Goal: Task Accomplishment & Management: Use online tool/utility

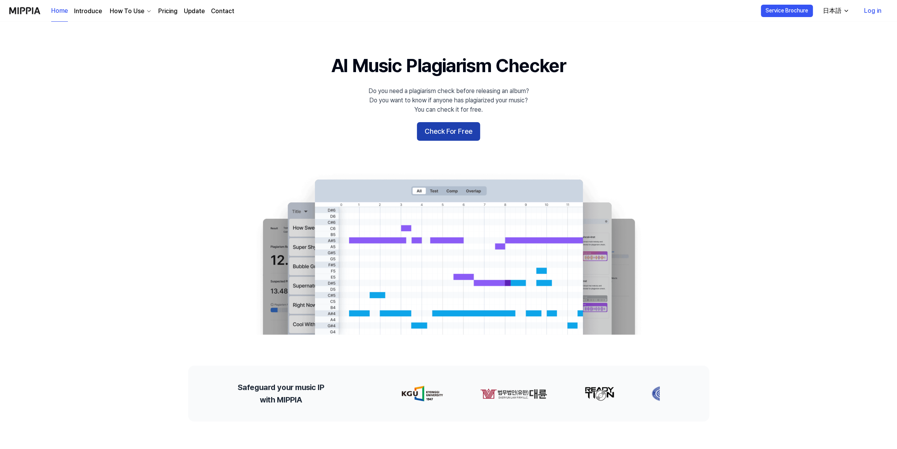
click at [442, 132] on button "Check For Free" at bounding box center [448, 131] width 63 height 19
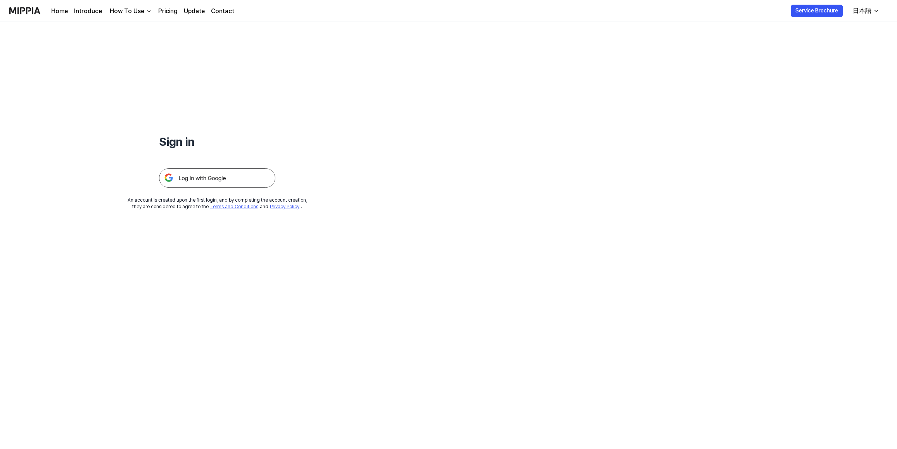
click at [223, 181] on img at bounding box center [217, 177] width 116 height 19
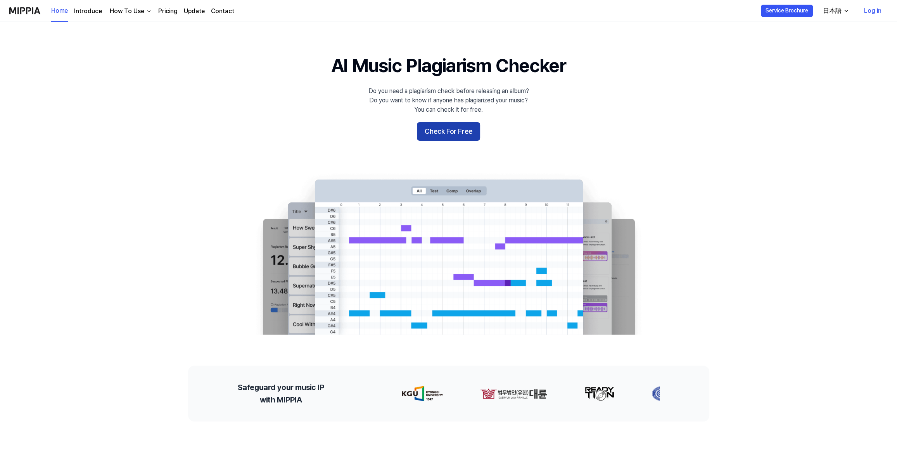
click at [448, 128] on button "Check For Free" at bounding box center [448, 131] width 63 height 19
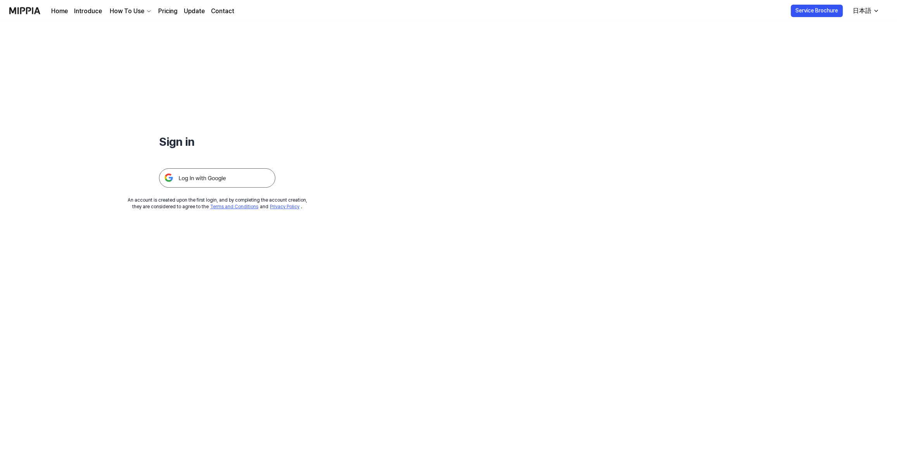
click at [225, 180] on img at bounding box center [217, 177] width 116 height 19
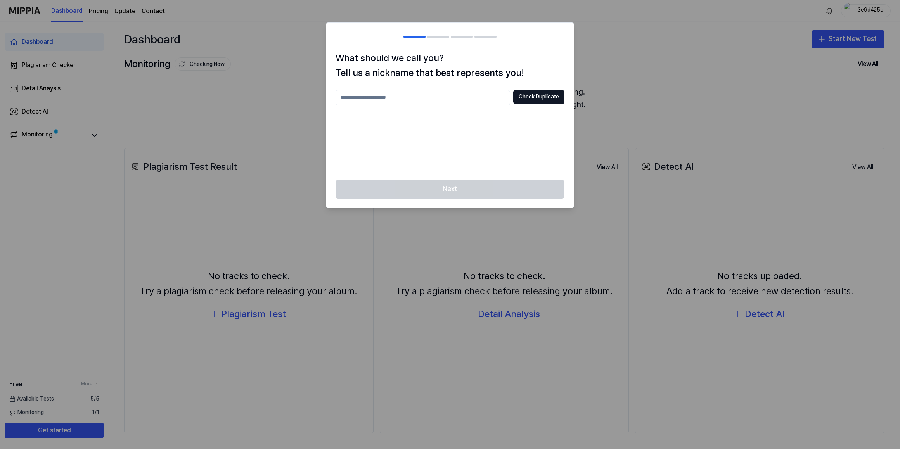
click at [393, 98] on input "text" at bounding box center [422, 98] width 175 height 16
type input "*******"
click at [541, 100] on button "Check Duplicate" at bounding box center [538, 97] width 51 height 14
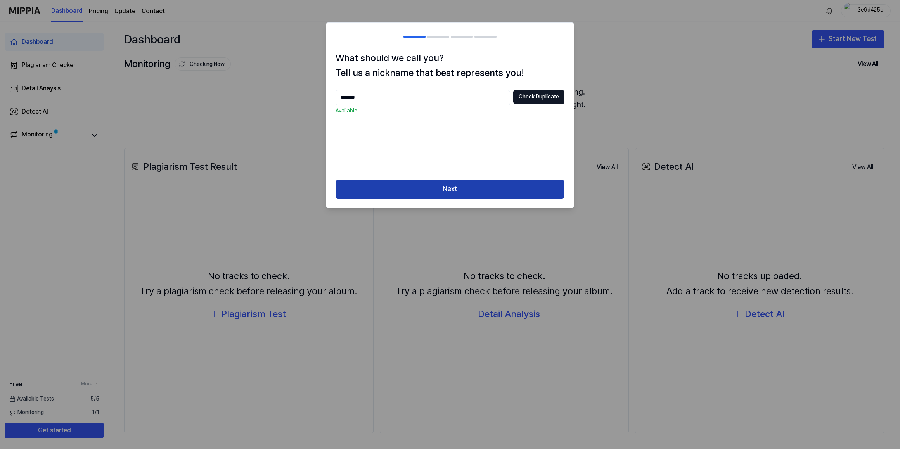
click at [510, 186] on button "Next" at bounding box center [449, 189] width 229 height 19
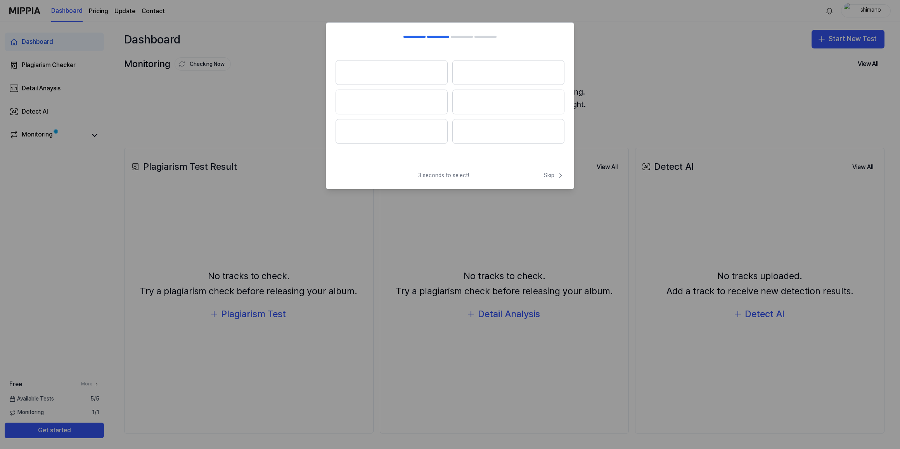
click at [396, 76] on button at bounding box center [391, 72] width 112 height 25
click at [397, 76] on button at bounding box center [391, 72] width 112 height 25
click at [550, 176] on span "Skip" at bounding box center [554, 176] width 21 height 8
click at [548, 166] on span "Skip" at bounding box center [553, 167] width 22 height 9
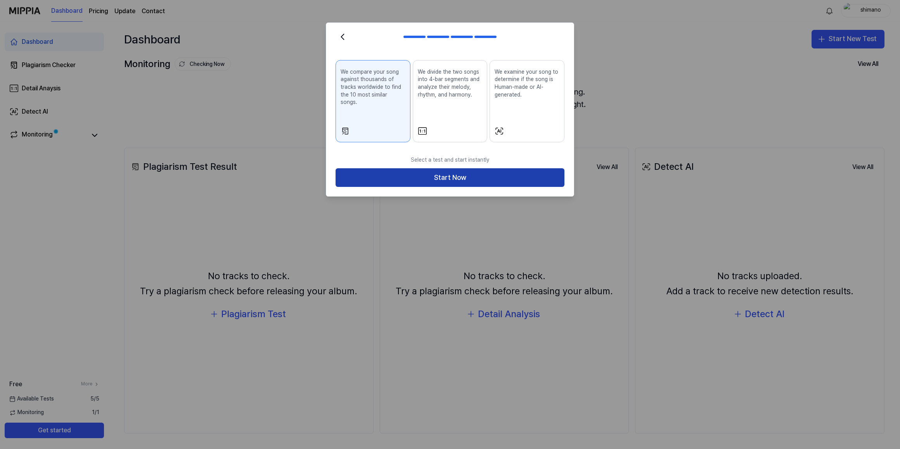
click at [534, 173] on button "Start Now" at bounding box center [449, 177] width 229 height 19
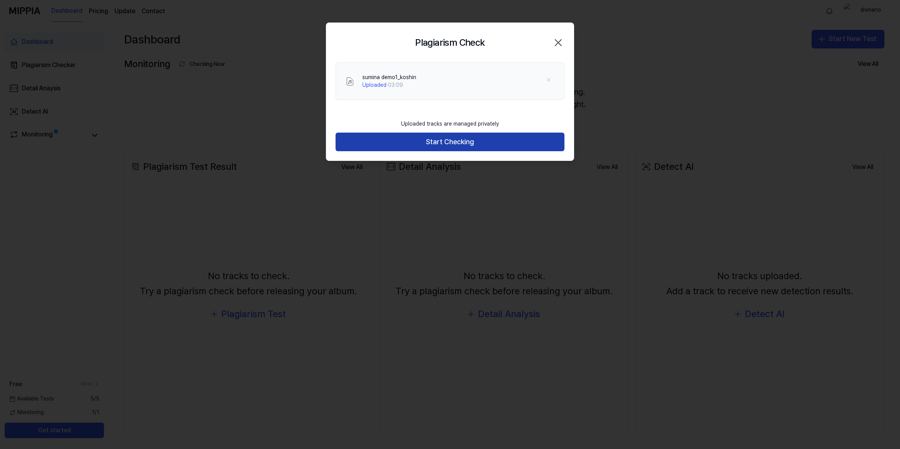
click at [467, 141] on button "Start Checking" at bounding box center [449, 142] width 229 height 19
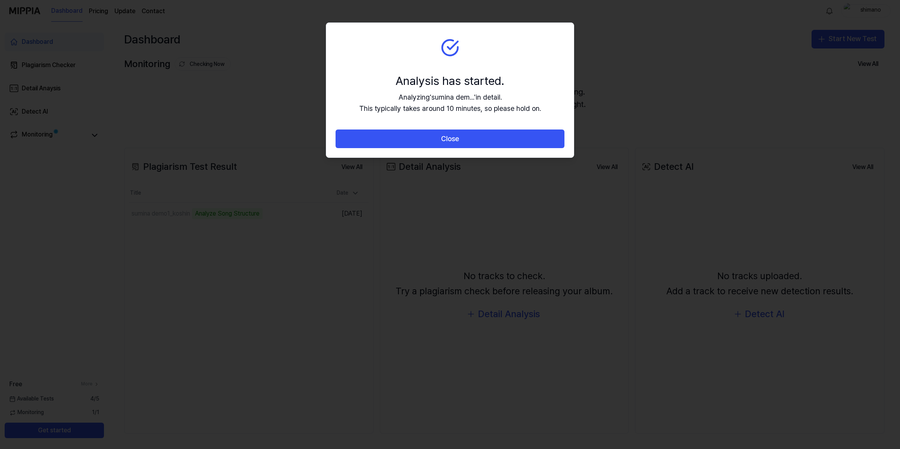
click at [467, 141] on button "Close" at bounding box center [449, 139] width 229 height 19
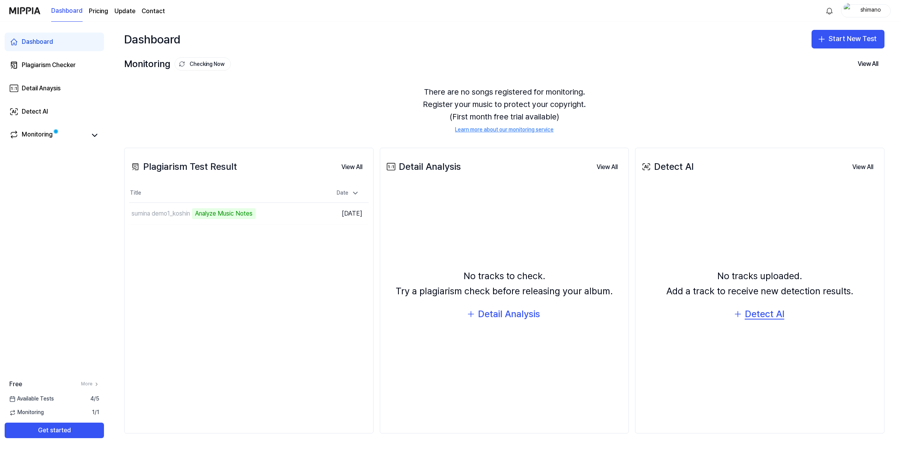
click at [747, 316] on div "Detect AI" at bounding box center [765, 314] width 40 height 15
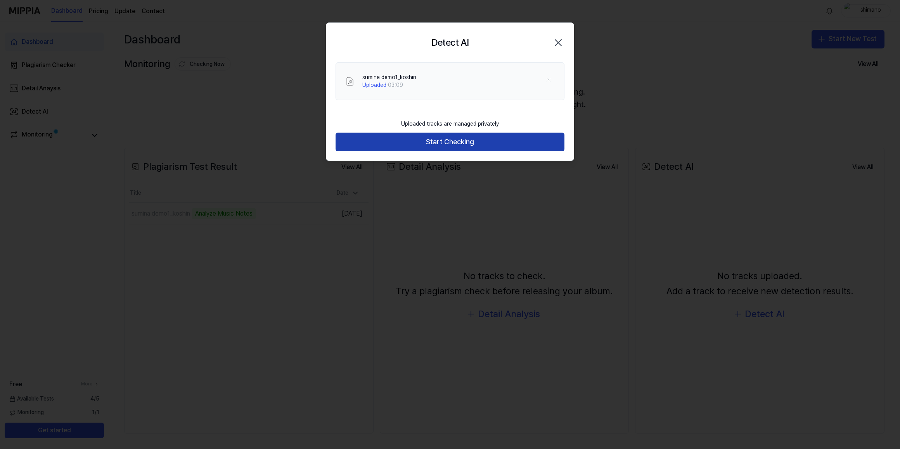
click at [492, 141] on button "Start Checking" at bounding box center [449, 142] width 229 height 19
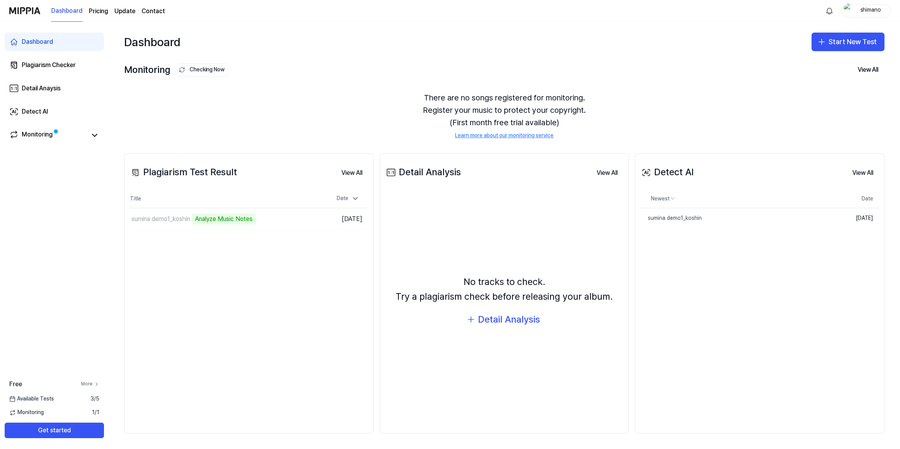
click at [88, 384] on link "More" at bounding box center [90, 384] width 18 height 7
click at [670, 218] on div "sumina demo1_koshin" at bounding box center [671, 218] width 62 height 8
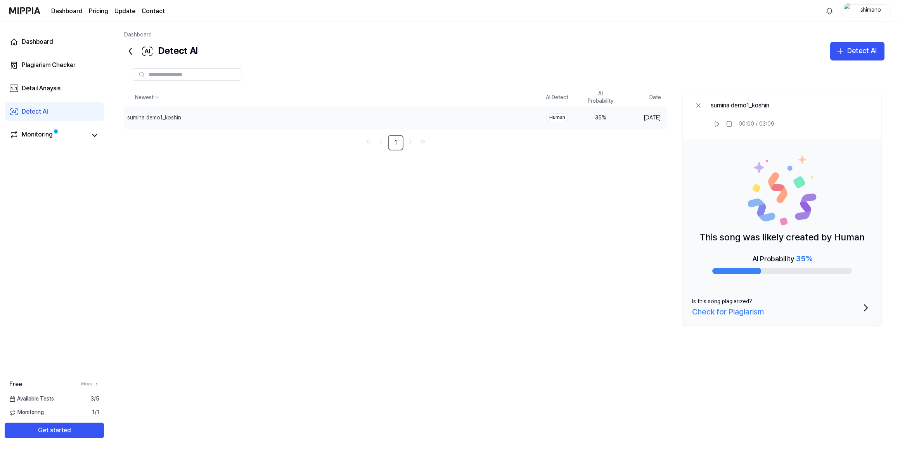
click at [130, 50] on icon at bounding box center [130, 51] width 2 height 6
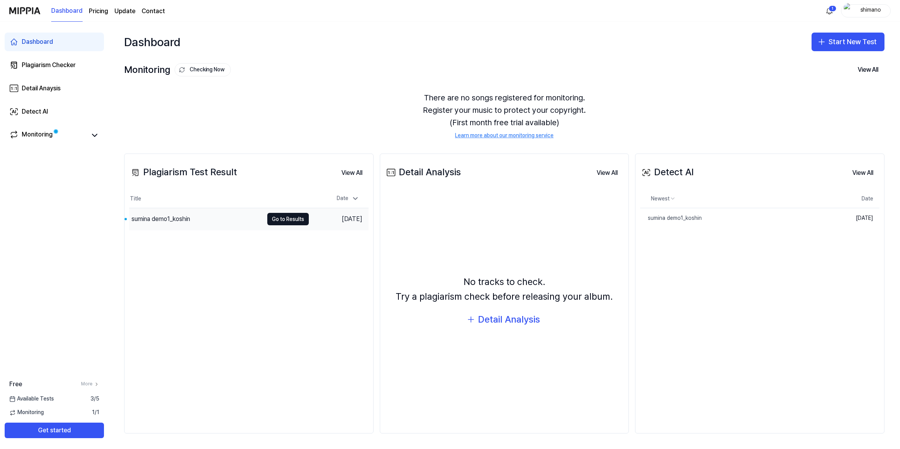
click at [165, 221] on div "sumina demo1_koshin" at bounding box center [160, 218] width 59 height 9
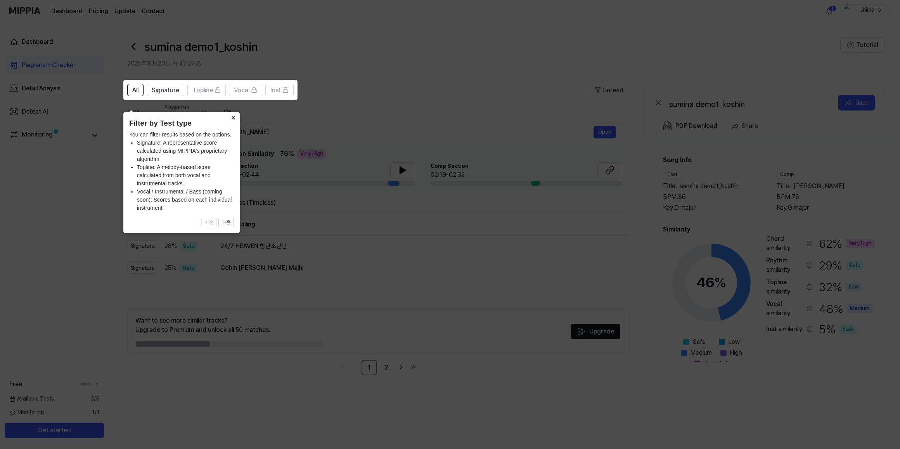
click at [237, 112] on button "×" at bounding box center [233, 117] width 12 height 11
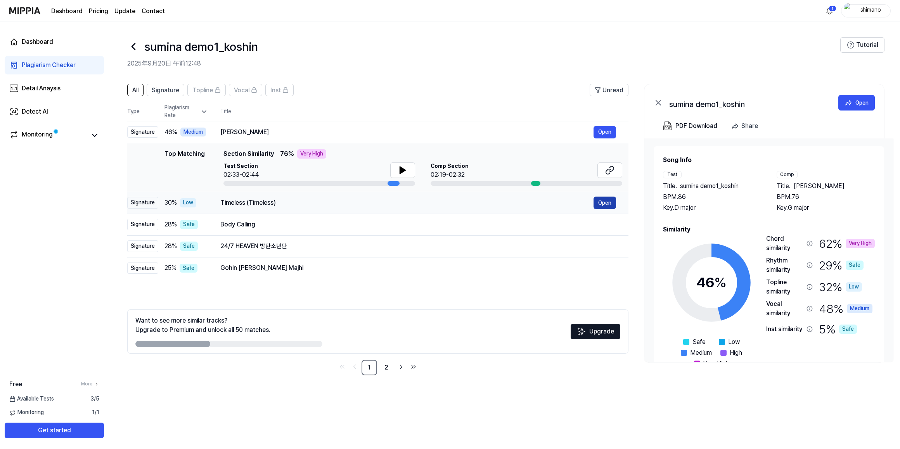
click at [608, 202] on button "Open" at bounding box center [604, 203] width 22 height 12
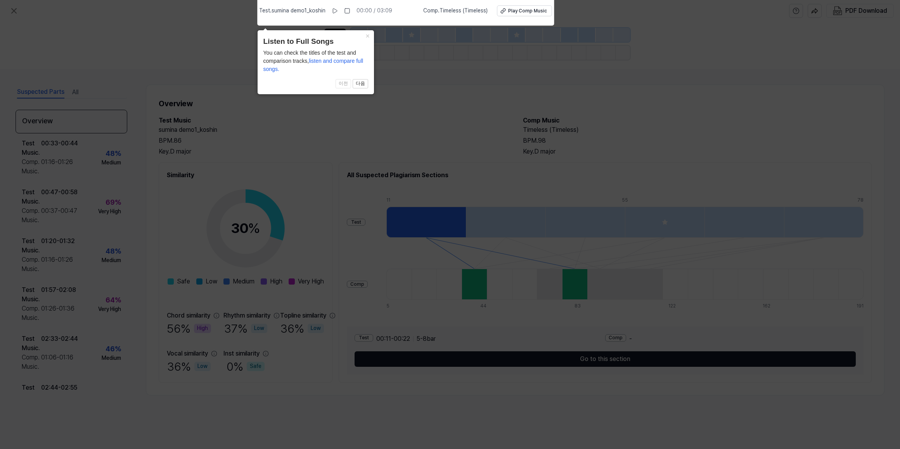
click at [112, 45] on icon at bounding box center [450, 222] width 900 height 453
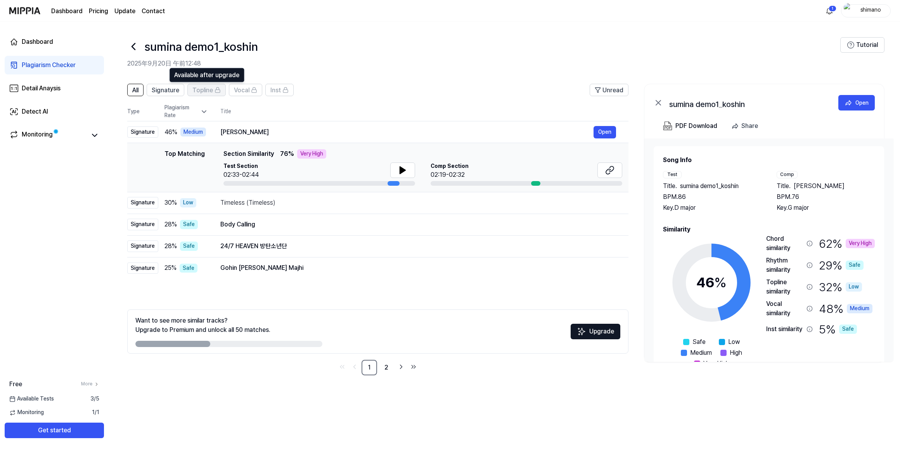
click at [209, 90] on span "Topline" at bounding box center [202, 90] width 21 height 9
click at [247, 89] on span "Vocal" at bounding box center [242, 90] width 16 height 9
drag, startPoint x: 265, startPoint y: 224, endPoint x: 230, endPoint y: 223, distance: 34.2
click at [230, 223] on div "Body Calling" at bounding box center [406, 224] width 373 height 9
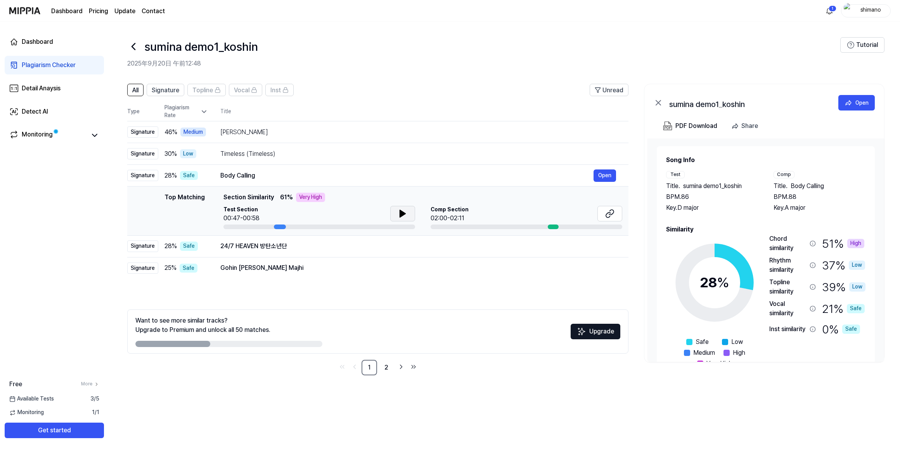
click at [405, 213] on icon at bounding box center [402, 213] width 9 height 9
click at [603, 175] on button "Open" at bounding box center [604, 175] width 22 height 12
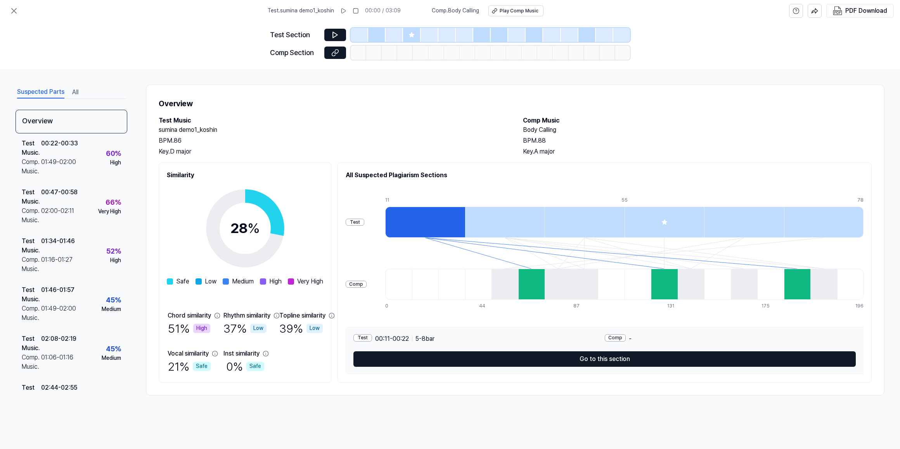
click at [545, 294] on div at bounding box center [531, 284] width 27 height 31
click at [542, 221] on div at bounding box center [505, 222] width 80 height 31
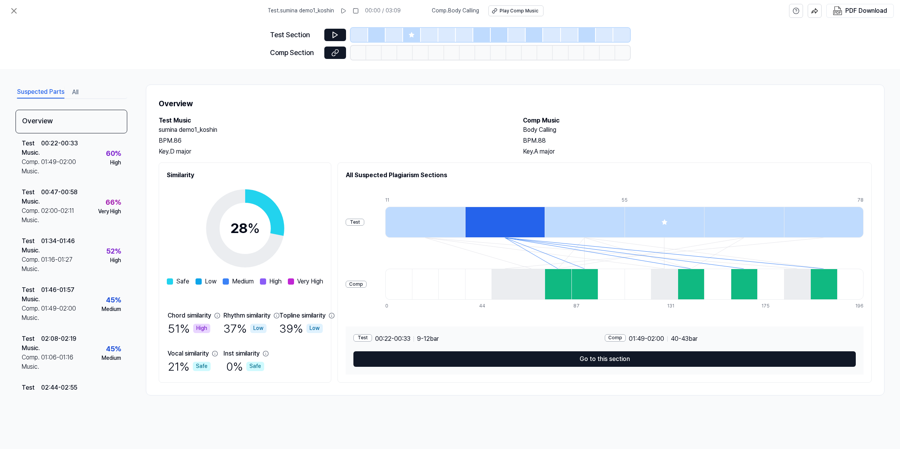
click at [465, 217] on div at bounding box center [425, 222] width 80 height 31
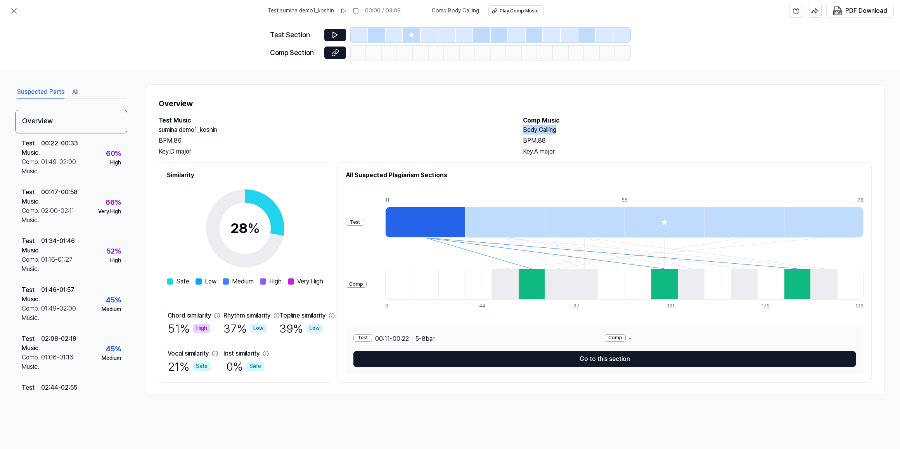
drag, startPoint x: 524, startPoint y: 129, endPoint x: 564, endPoint y: 130, distance: 40.0
click at [564, 130] on h2 "Body Calling" at bounding box center [697, 129] width 349 height 9
copy h2 "Body Calling"
click at [571, 297] on div at bounding box center [558, 284] width 27 height 31
click at [571, 289] on div at bounding box center [558, 284] width 27 height 31
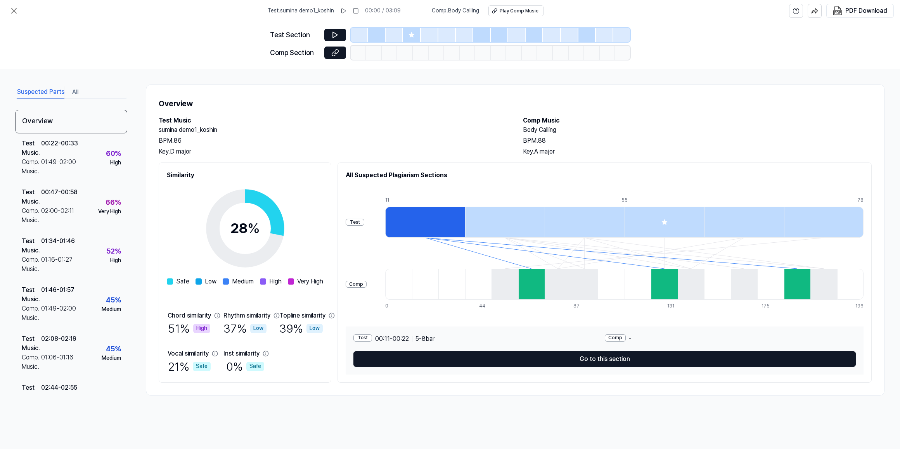
click at [545, 226] on div at bounding box center [505, 222] width 80 height 31
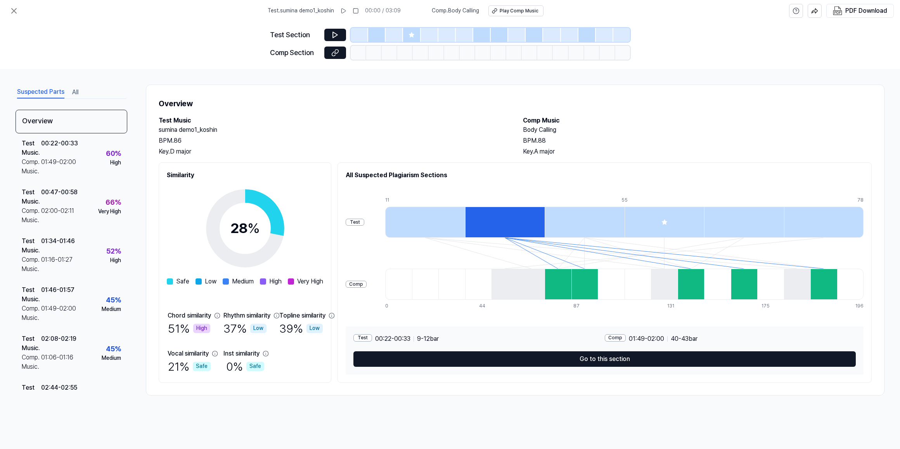
click at [624, 226] on div at bounding box center [585, 222] width 80 height 31
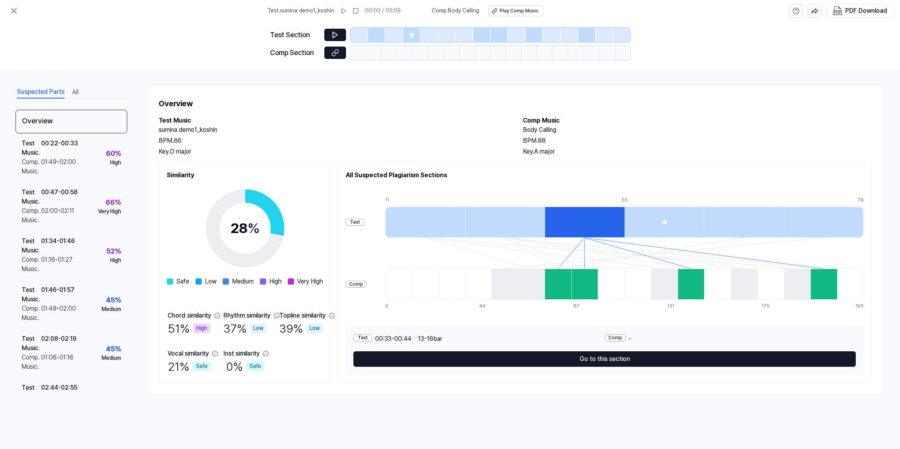
click at [688, 223] on div at bounding box center [664, 222] width 80 height 31
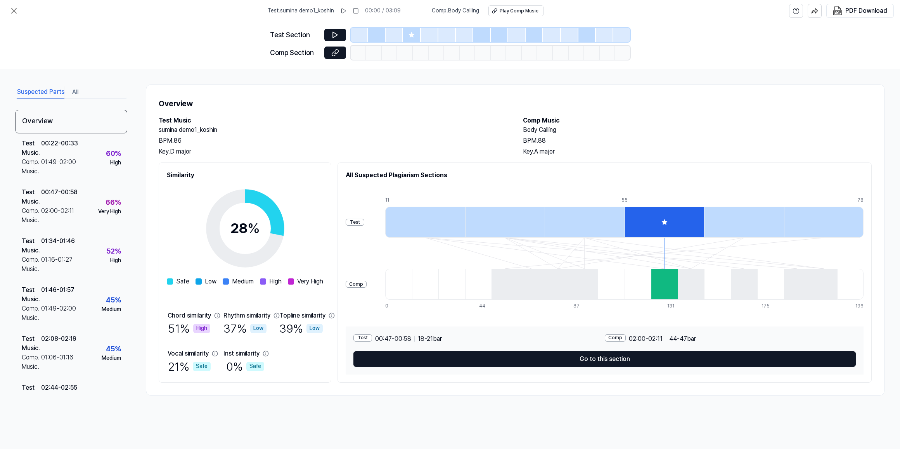
click at [753, 226] on div at bounding box center [744, 222] width 80 height 31
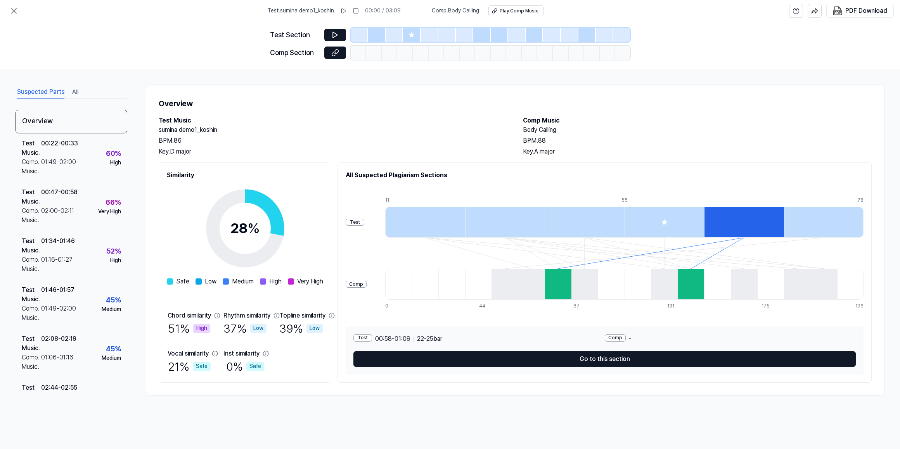
click at [457, 224] on div at bounding box center [425, 222] width 80 height 31
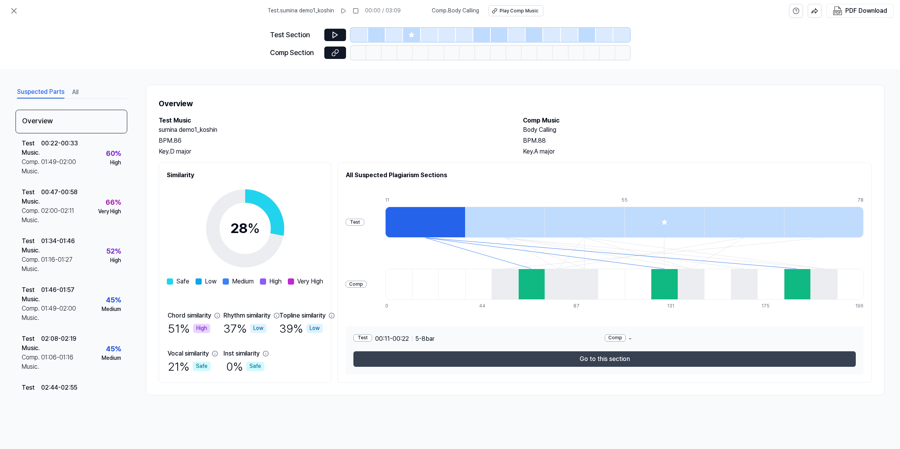
click at [664, 354] on button "Go to this section" at bounding box center [604, 359] width 502 height 16
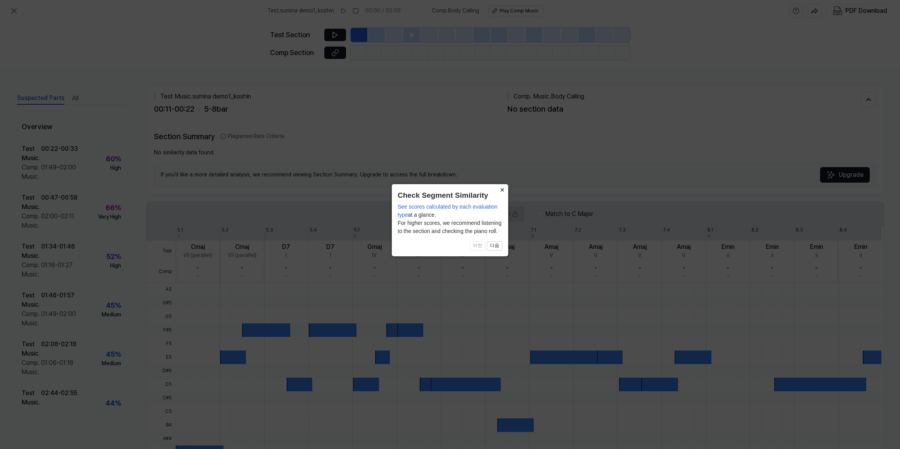
click at [501, 190] on button "×" at bounding box center [502, 189] width 12 height 11
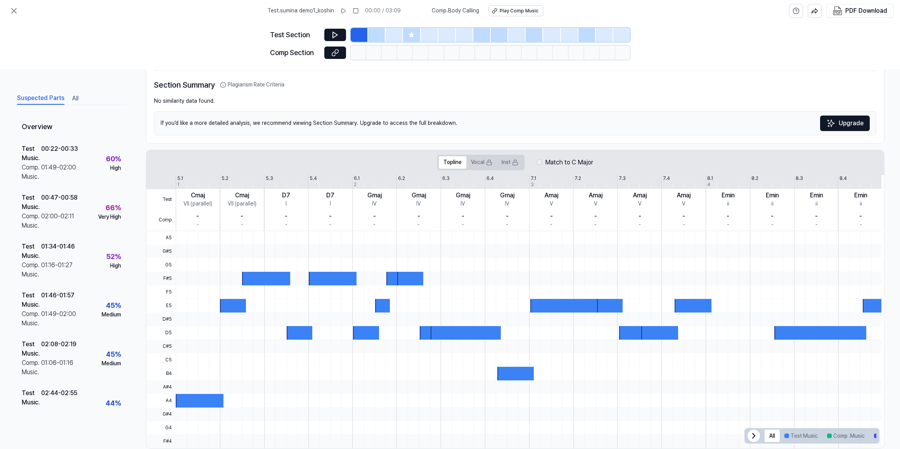
scroll to position [66, 0]
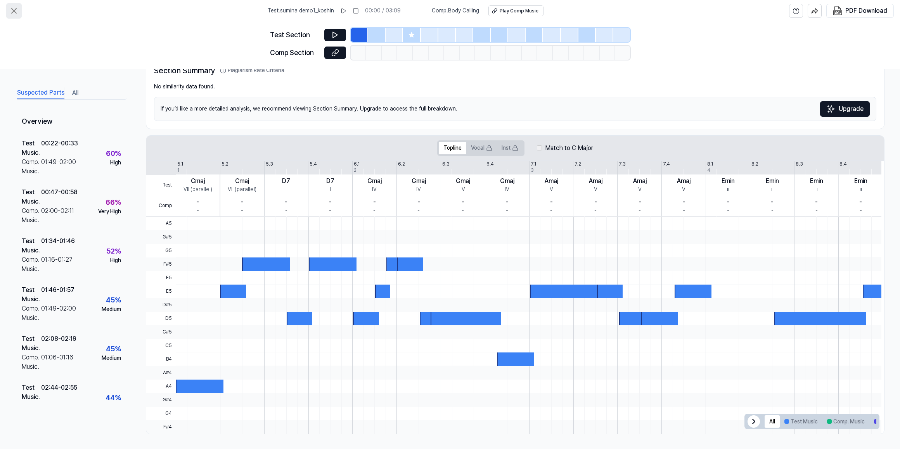
click at [13, 9] on icon at bounding box center [13, 10] width 9 height 9
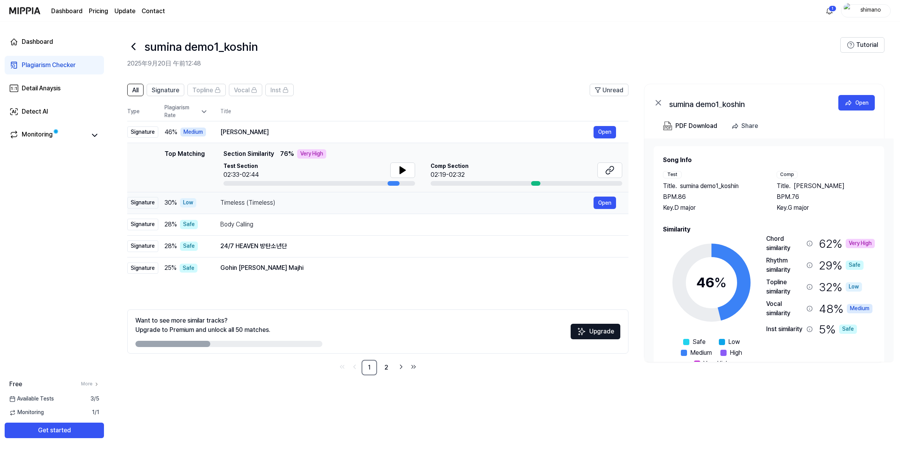
click at [223, 201] on div "Timeless (Timeless)" at bounding box center [406, 202] width 373 height 9
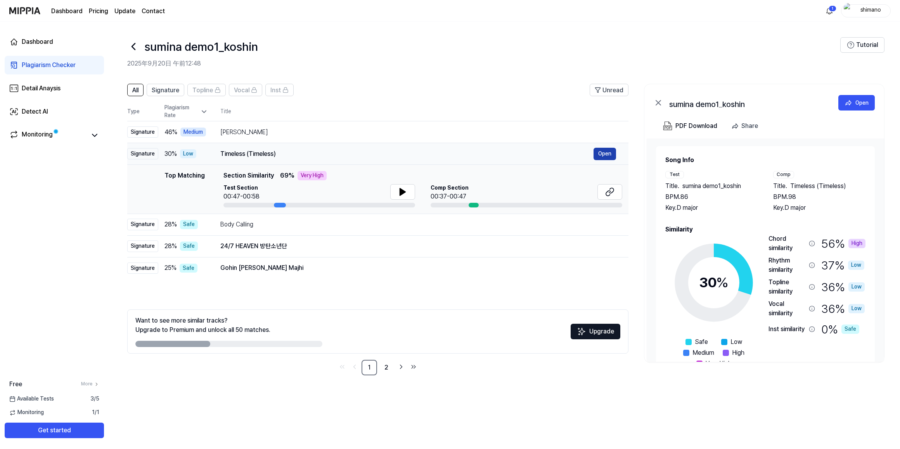
click at [607, 154] on button "Open" at bounding box center [604, 154] width 22 height 12
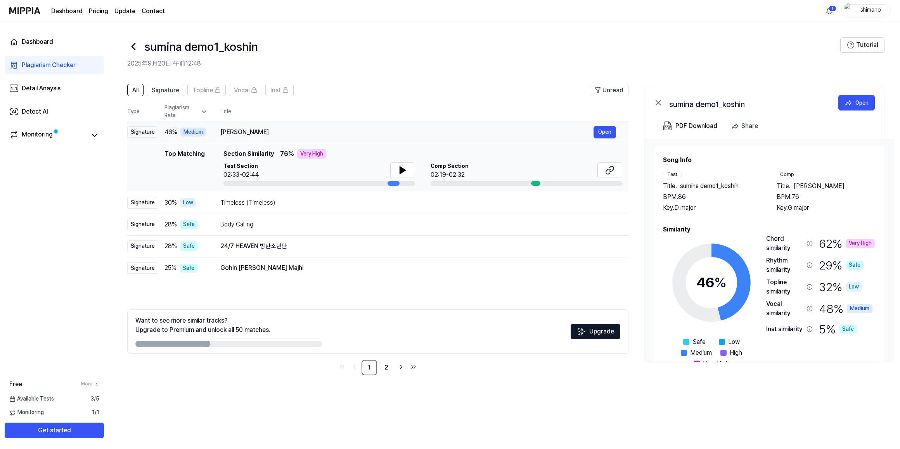
drag, startPoint x: 221, startPoint y: 131, endPoint x: 240, endPoint y: 131, distance: 19.4
click at [241, 131] on div "Marta" at bounding box center [406, 132] width 373 height 9
drag, startPoint x: 233, startPoint y: 131, endPoint x: 223, endPoint y: 131, distance: 10.5
click at [223, 131] on div "Marta" at bounding box center [406, 132] width 373 height 9
drag, startPoint x: 220, startPoint y: 131, endPoint x: 240, endPoint y: 131, distance: 20.2
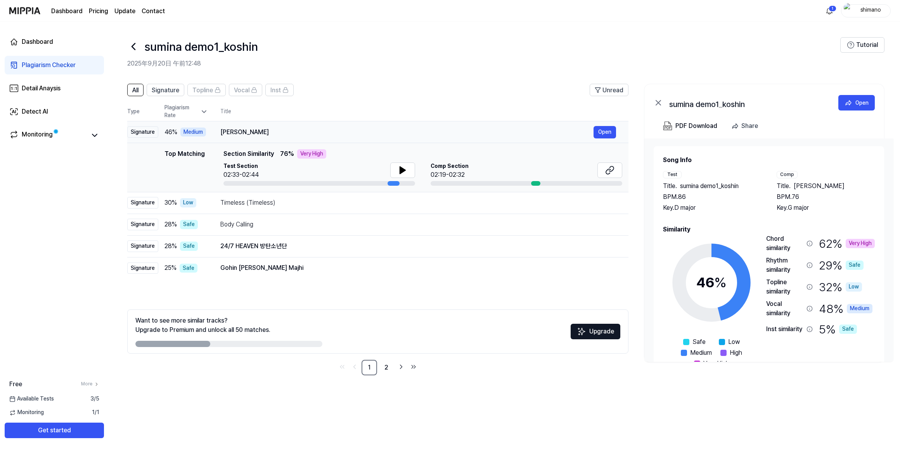
click at [240, 131] on div "Marta" at bounding box center [406, 132] width 373 height 9
click at [606, 130] on button "Open" at bounding box center [604, 132] width 22 height 12
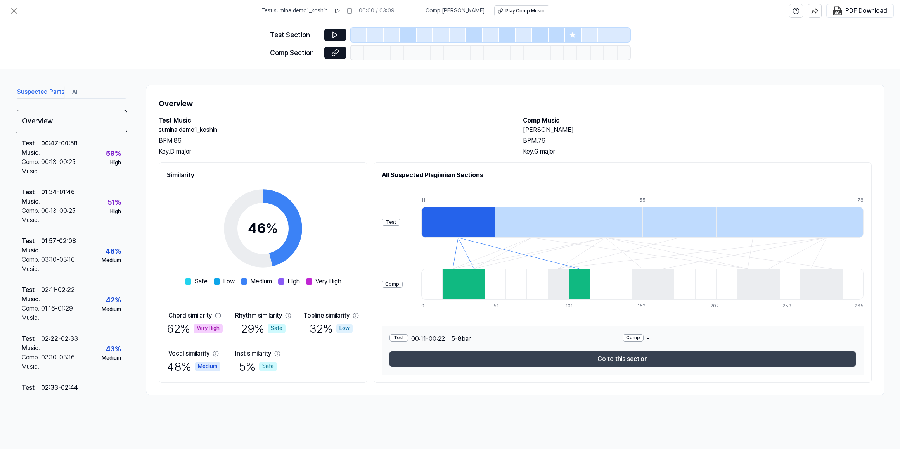
click at [598, 360] on button "Go to this section" at bounding box center [622, 359] width 466 height 16
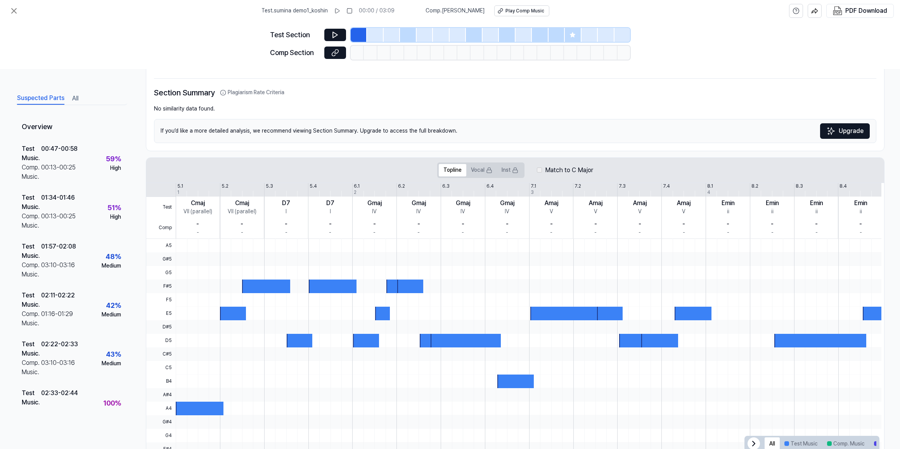
scroll to position [66, 0]
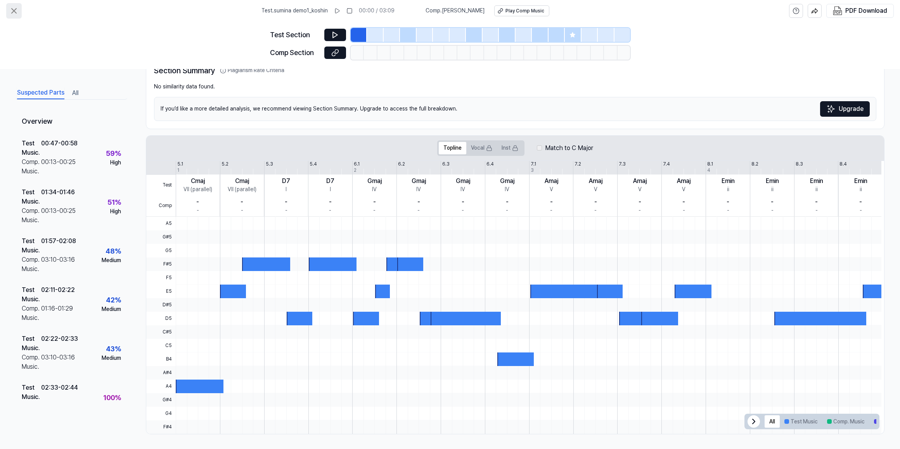
click at [12, 10] on icon at bounding box center [13, 10] width 9 height 9
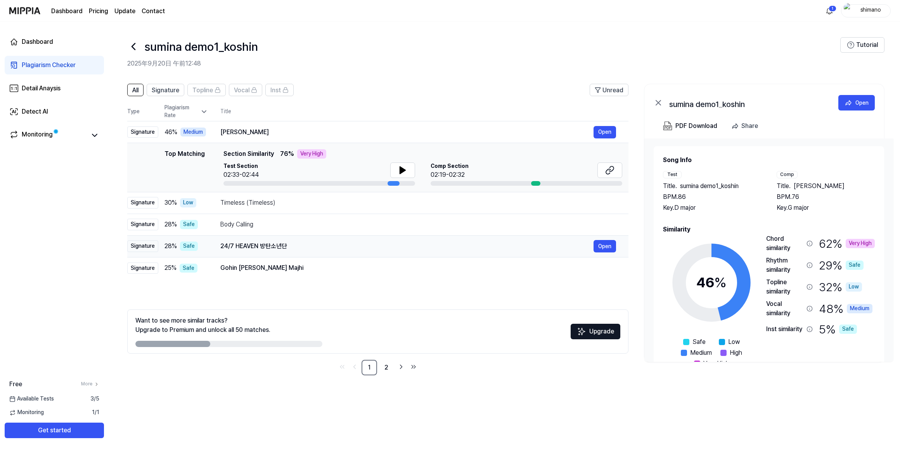
drag, startPoint x: 287, startPoint y: 247, endPoint x: 256, endPoint y: 244, distance: 31.9
click at [256, 244] on div "24/7 HEAVEN 방탄소년단" at bounding box center [406, 246] width 373 height 9
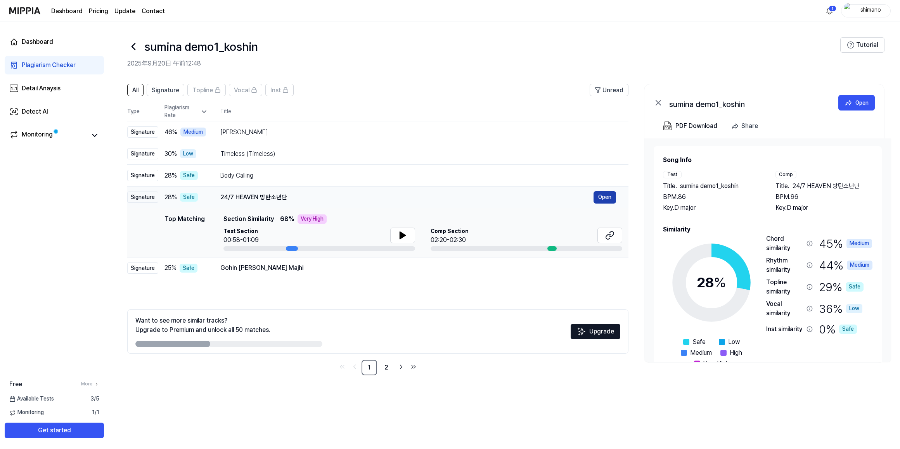
click at [609, 194] on button "Open" at bounding box center [604, 197] width 22 height 12
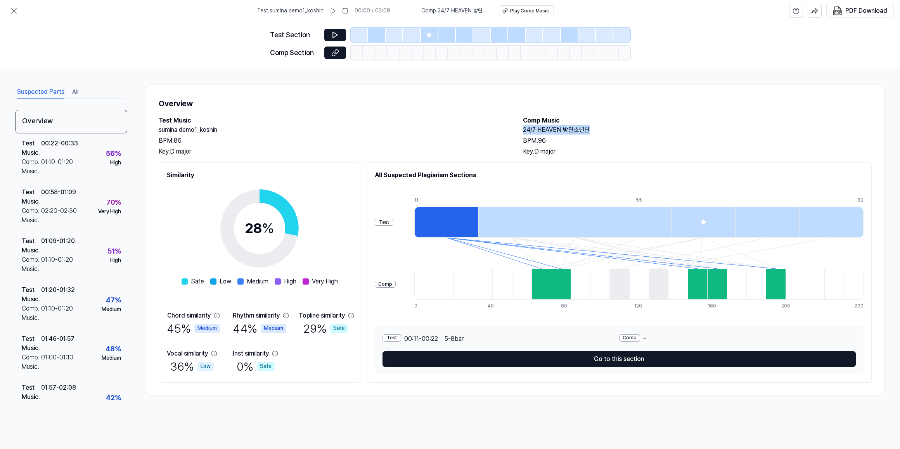
drag, startPoint x: 522, startPoint y: 128, endPoint x: 591, endPoint y: 131, distance: 69.5
click at [591, 131] on div "Test Music sumina demo1_koshin BPM. 86 Key. D major Comp Music 24/7 HEAVEN 방탄소년…" at bounding box center [515, 136] width 713 height 40
copy h2 "24/7 HEAVEN 방탄소년단"
click at [15, 11] on icon at bounding box center [14, 11] width 5 height 5
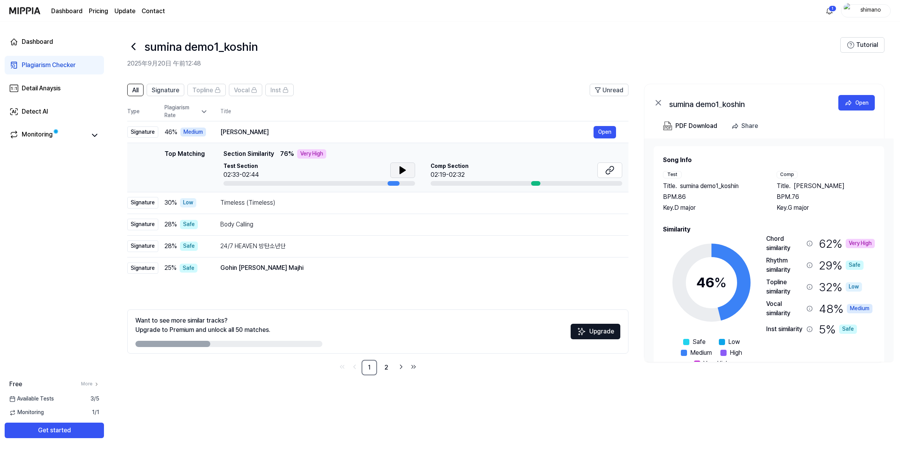
click at [400, 167] on icon at bounding box center [402, 170] width 5 height 7
click at [400, 167] on icon at bounding box center [401, 170] width 2 height 6
click at [402, 167] on icon at bounding box center [402, 170] width 9 height 9
click at [402, 169] on icon at bounding box center [402, 170] width 9 height 9
drag, startPoint x: 533, startPoint y: 182, endPoint x: 526, endPoint y: 181, distance: 7.8
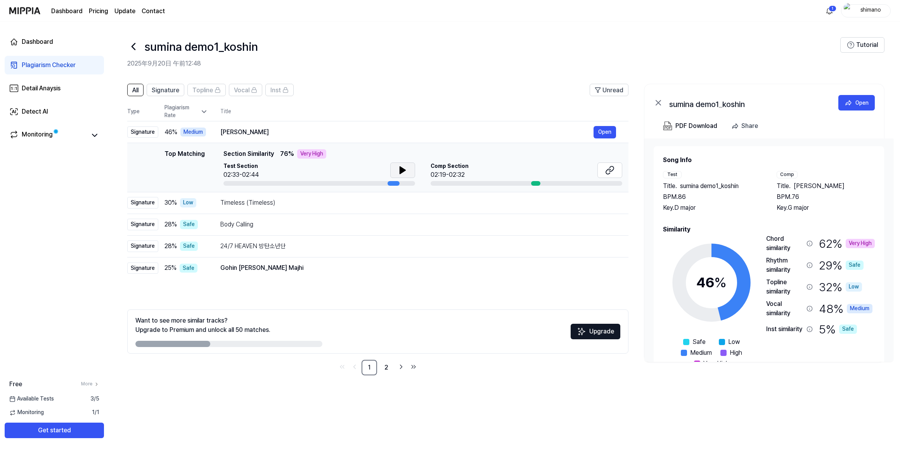
click at [524, 182] on div at bounding box center [527, 183] width 192 height 5
drag, startPoint x: 536, startPoint y: 182, endPoint x: 528, endPoint y: 182, distance: 8.1
click at [528, 182] on div at bounding box center [527, 183] width 192 height 5
click at [607, 172] on icon at bounding box center [609, 170] width 9 height 9
click at [400, 170] on icon at bounding box center [402, 170] width 5 height 7
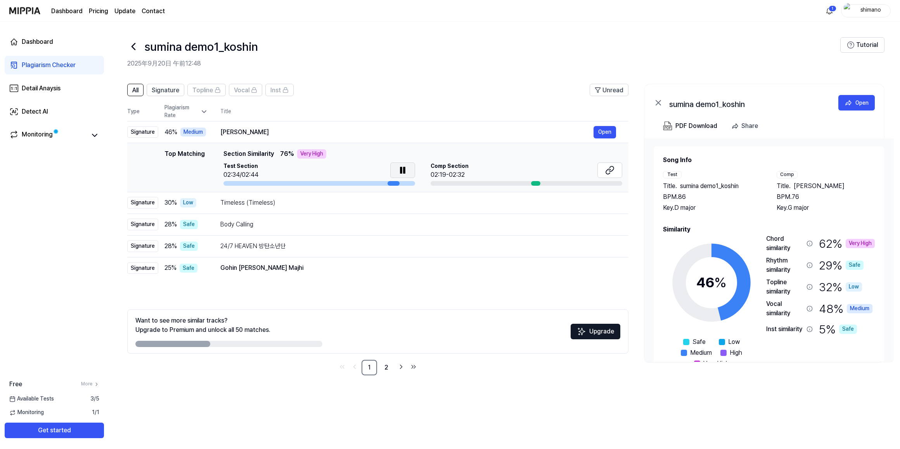
click at [400, 170] on icon at bounding box center [401, 170] width 2 height 6
click at [615, 172] on button at bounding box center [609, 171] width 25 height 16
click at [607, 168] on icon at bounding box center [609, 170] width 9 height 9
click at [402, 171] on icon at bounding box center [402, 170] width 5 height 7
drag, startPoint x: 380, startPoint y: 181, endPoint x: 351, endPoint y: 179, distance: 29.1
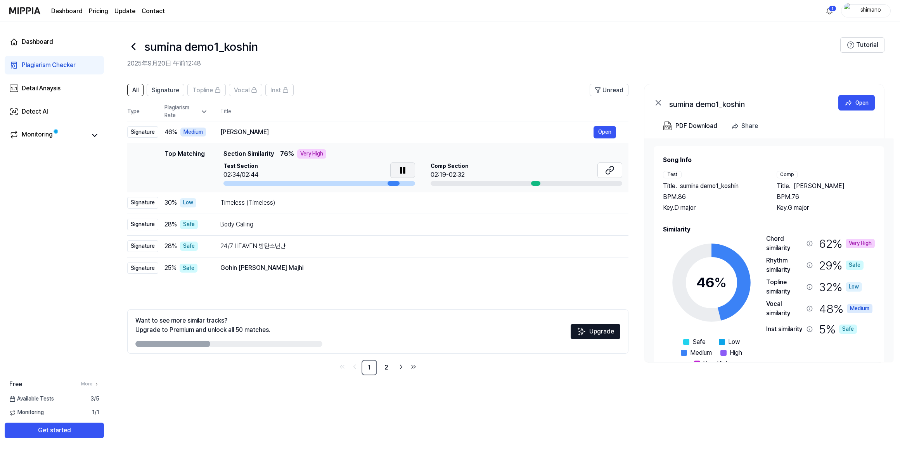
click at [351, 179] on div "Test Section 02:34/02:44" at bounding box center [319, 174] width 192 height 23
